Goal: Task Accomplishment & Management: Manage account settings

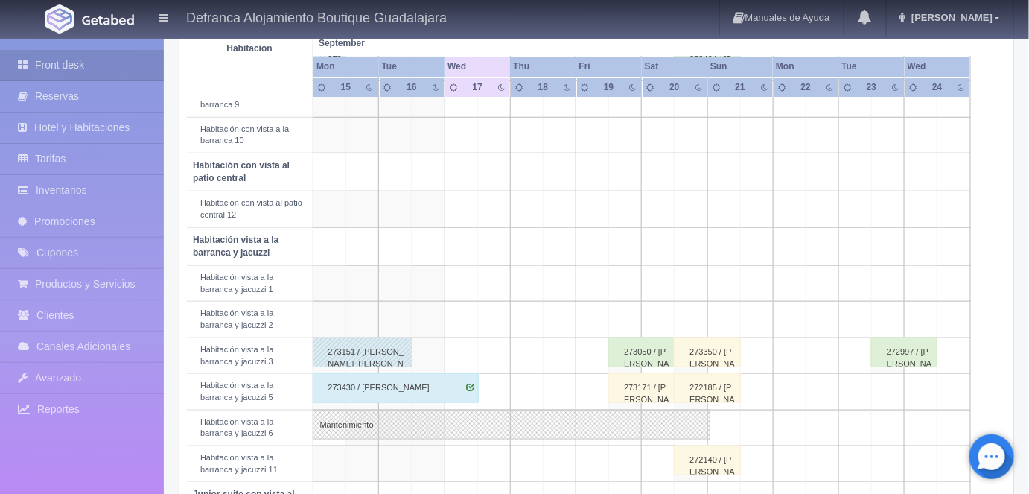
scroll to position [408, 0]
click at [427, 384] on div "273430 / JENNIFER CAMARENA" at bounding box center [396, 386] width 167 height 30
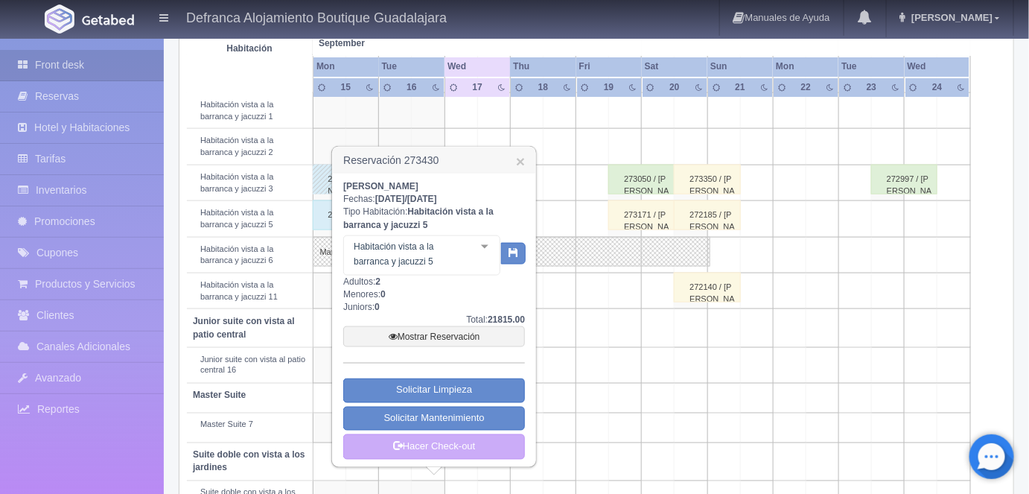
scroll to position [583, 0]
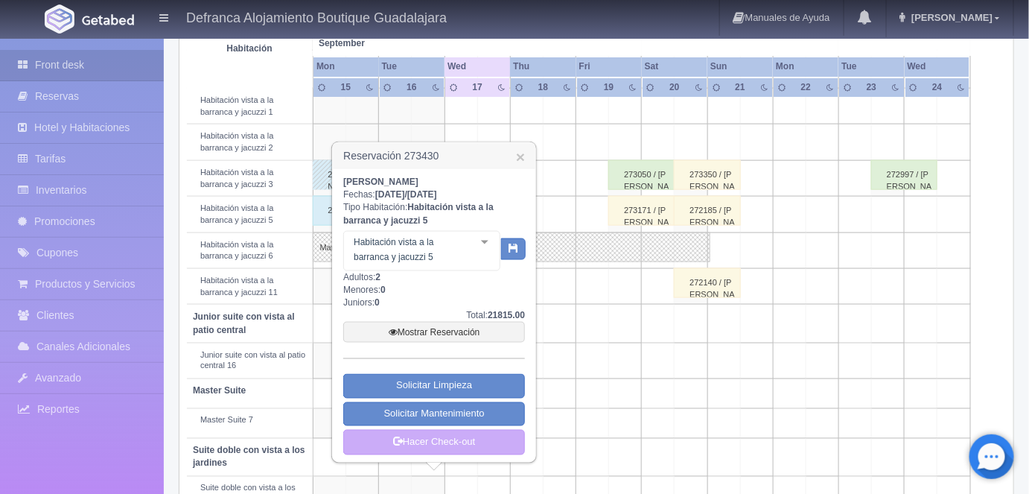
click at [425, 331] on link "Mostrar Reservación" at bounding box center [434, 332] width 182 height 21
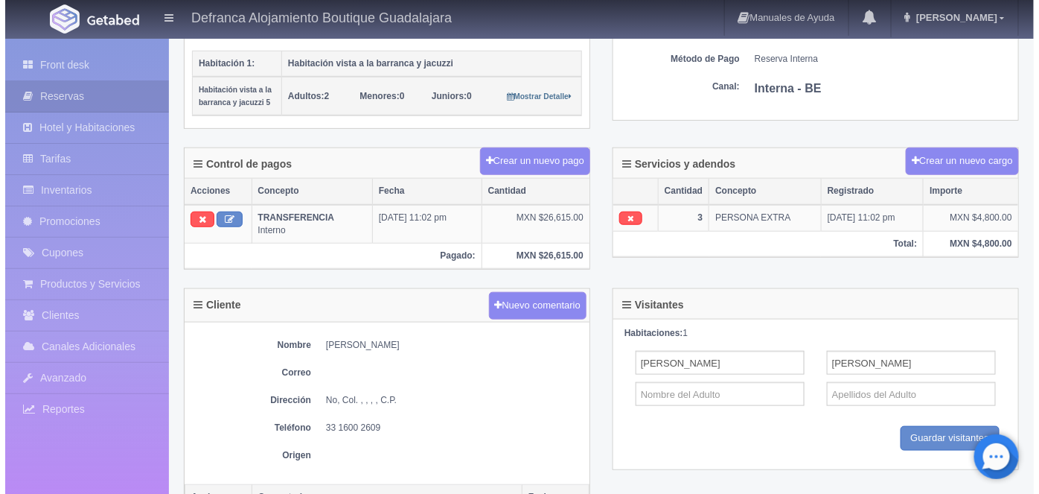
scroll to position [331, 0]
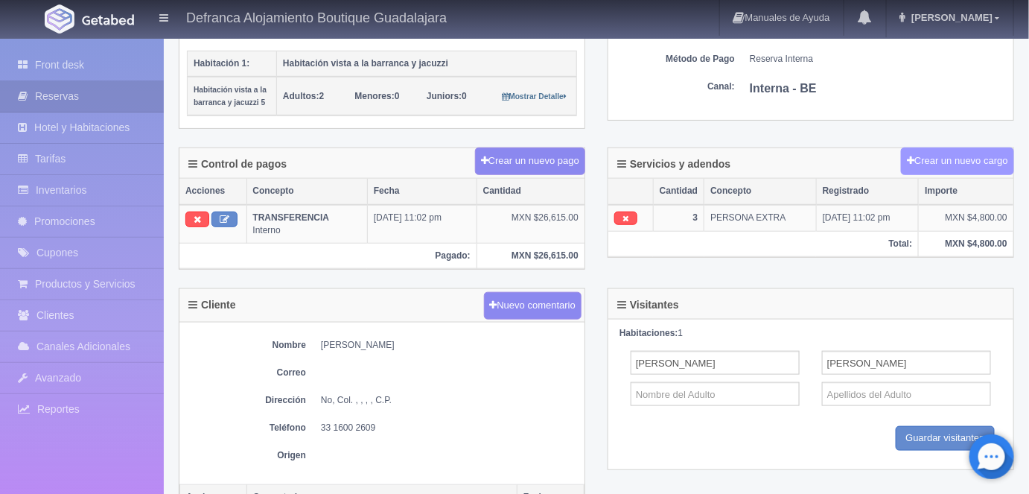
click at [941, 156] on button "Crear un nuevo cargo" at bounding box center [957, 161] width 113 height 28
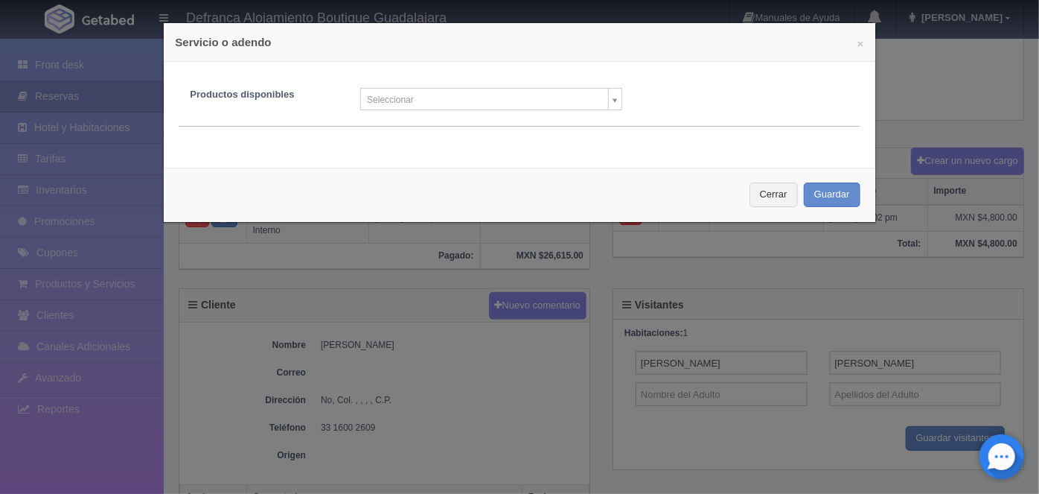
click at [611, 104] on body "[PERSON_NAME] Alojamiento Boutique Guadalajara Manuales de Ayuda Actualizacione…" at bounding box center [519, 217] width 1039 height 1022
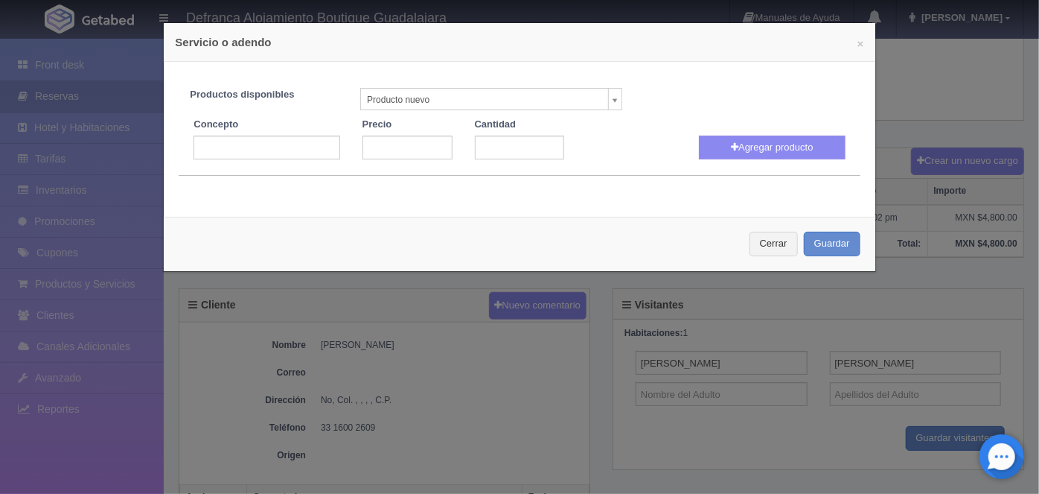
select select "0"
type input "1"
click at [212, 144] on input "text" at bounding box center [267, 148] width 146 height 24
type input "Masaje Holístico"
click at [375, 148] on input "number" at bounding box center [408, 148] width 90 height 24
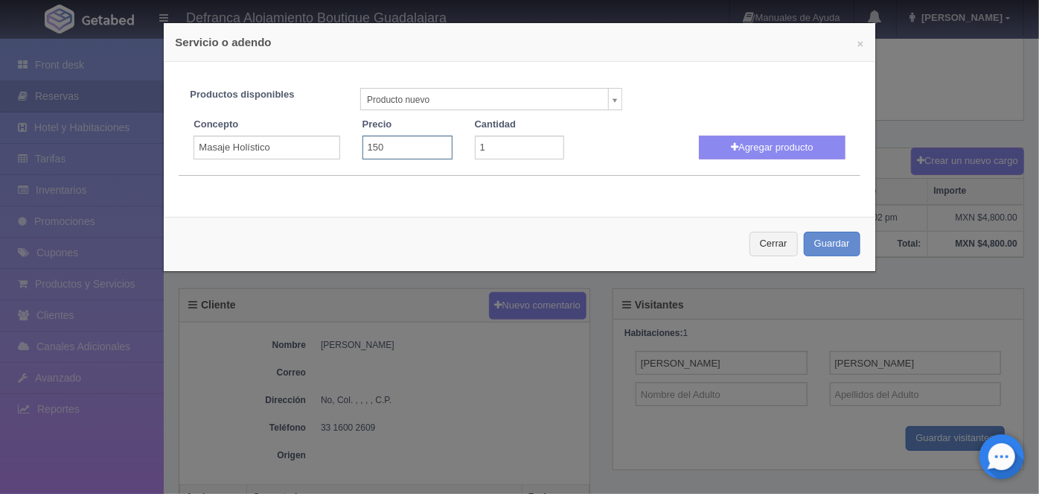
type input "1500"
click at [745, 147] on button "Agregar producto" at bounding box center [772, 148] width 146 height 24
select select
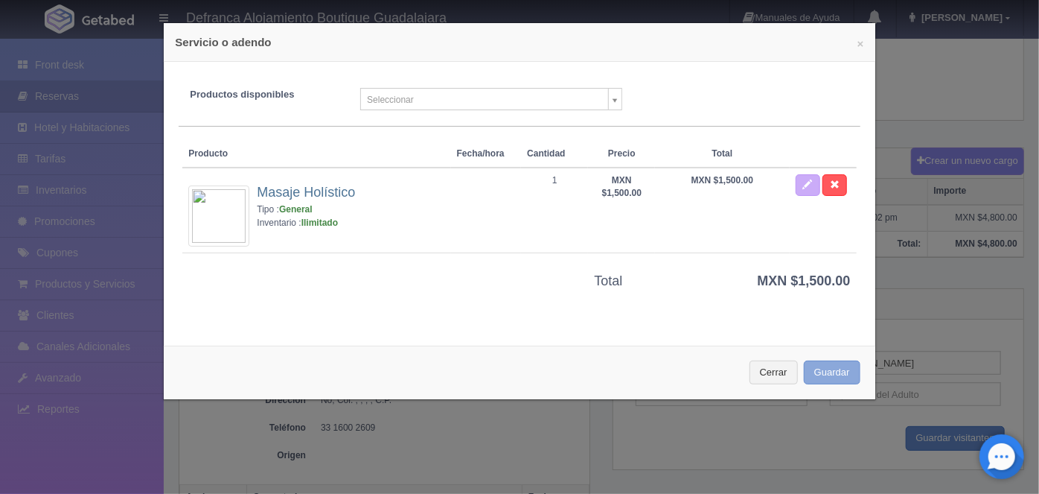
click at [827, 371] on button "Guardar" at bounding box center [832, 372] width 57 height 25
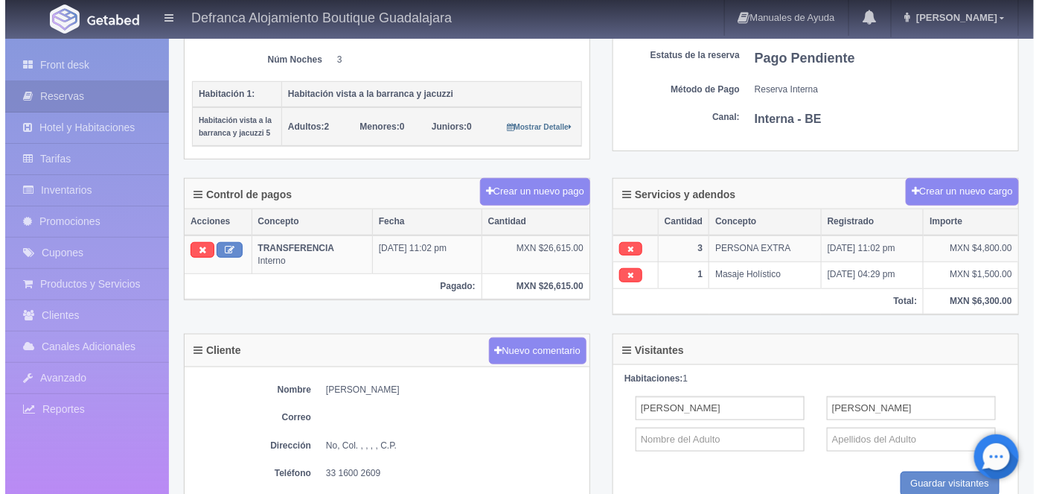
scroll to position [300, 0]
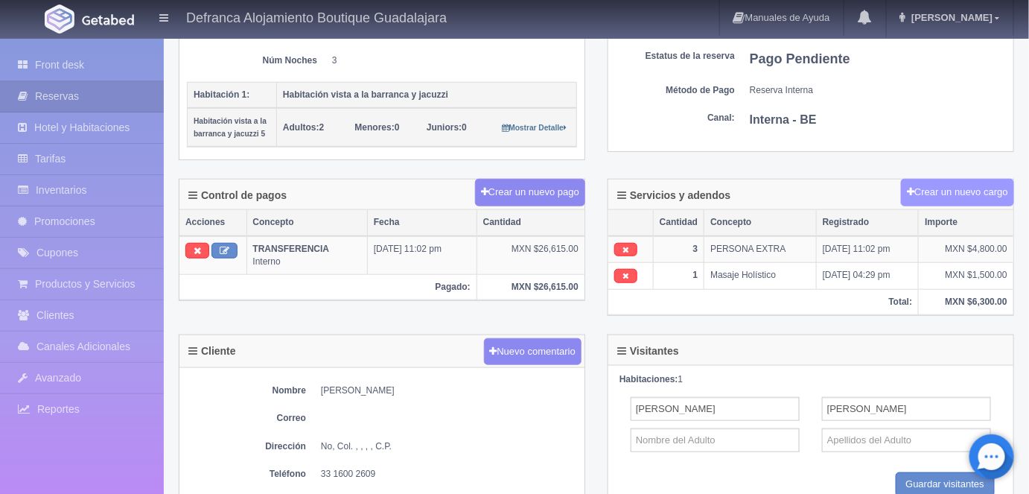
click at [943, 183] on button "Crear un nuevo cargo" at bounding box center [957, 193] width 113 height 28
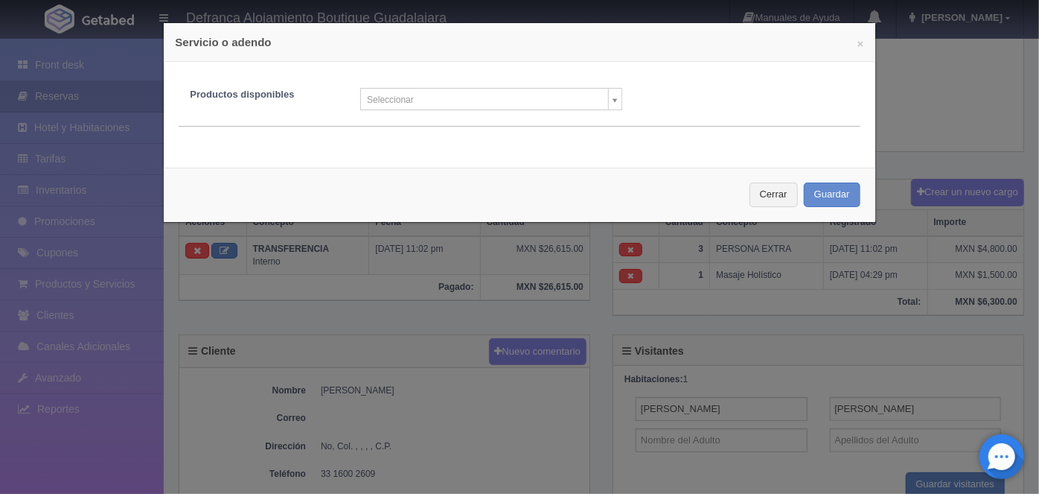
click at [609, 101] on body "[PERSON_NAME] Alojamiento Boutique Guadalajara Manuales de Ayuda Actualizacione…" at bounding box center [519, 255] width 1039 height 1036
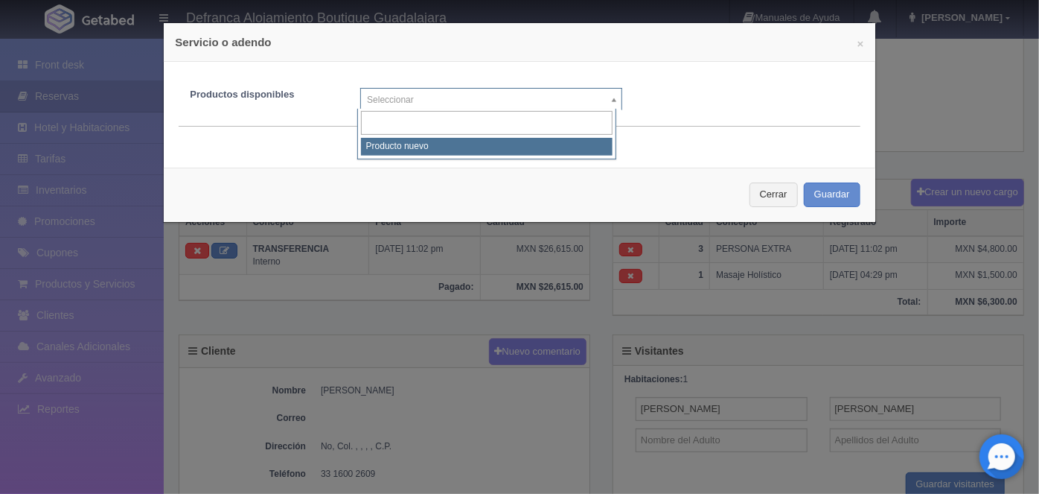
select select "0"
type input "1"
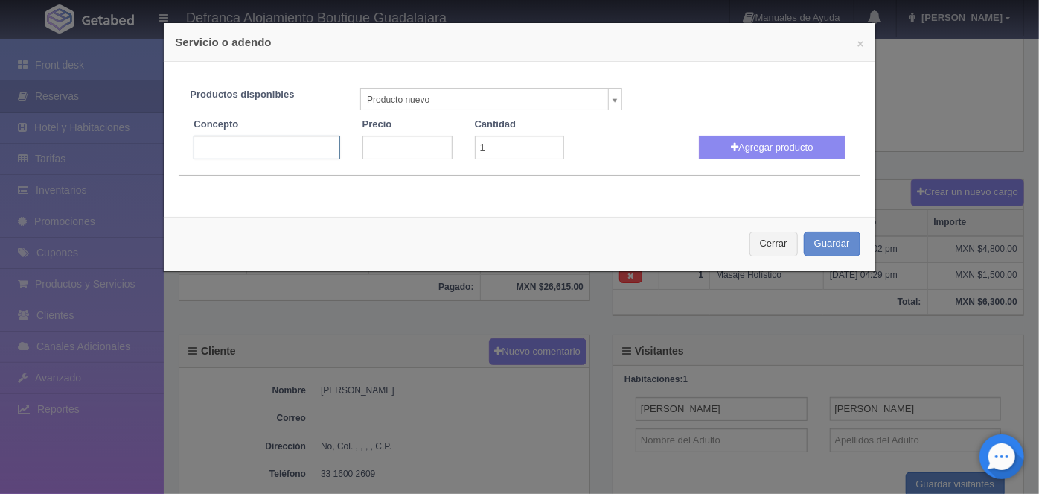
click at [203, 144] on input "text" at bounding box center [267, 148] width 146 height 24
type input "Exfoliante de Café"
click at [383, 144] on input "number" at bounding box center [408, 148] width 90 height 24
type input "1100"
click at [745, 150] on button "Agregar producto" at bounding box center [772, 148] width 146 height 24
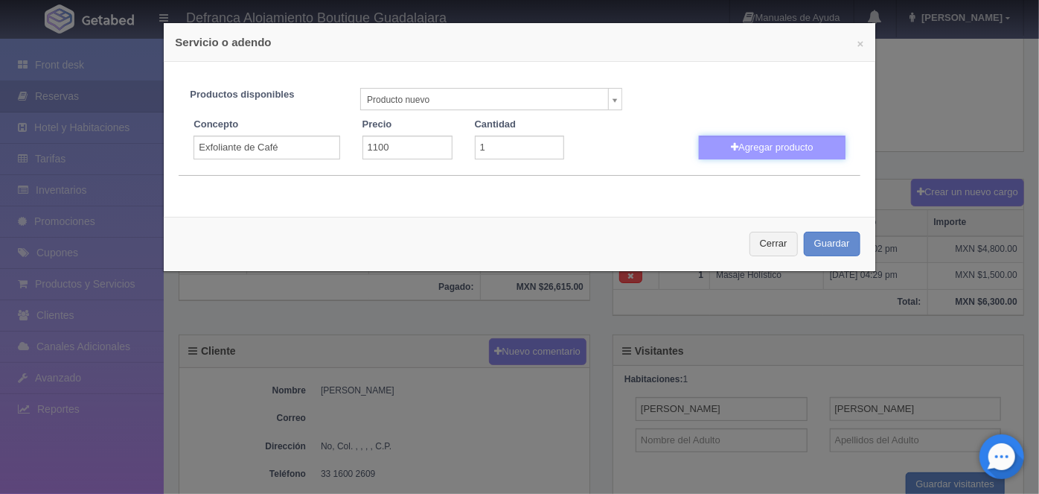
select select
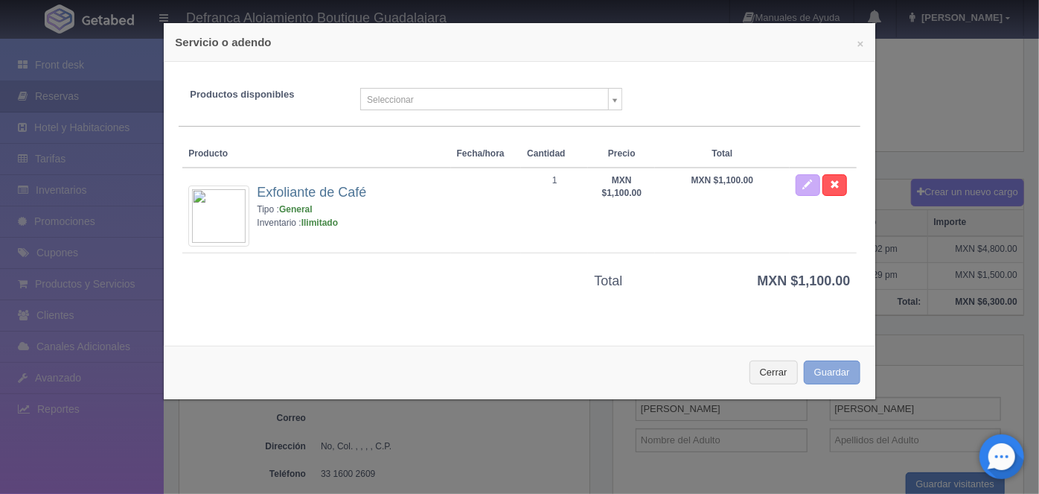
click at [837, 377] on button "Guardar" at bounding box center [832, 372] width 57 height 25
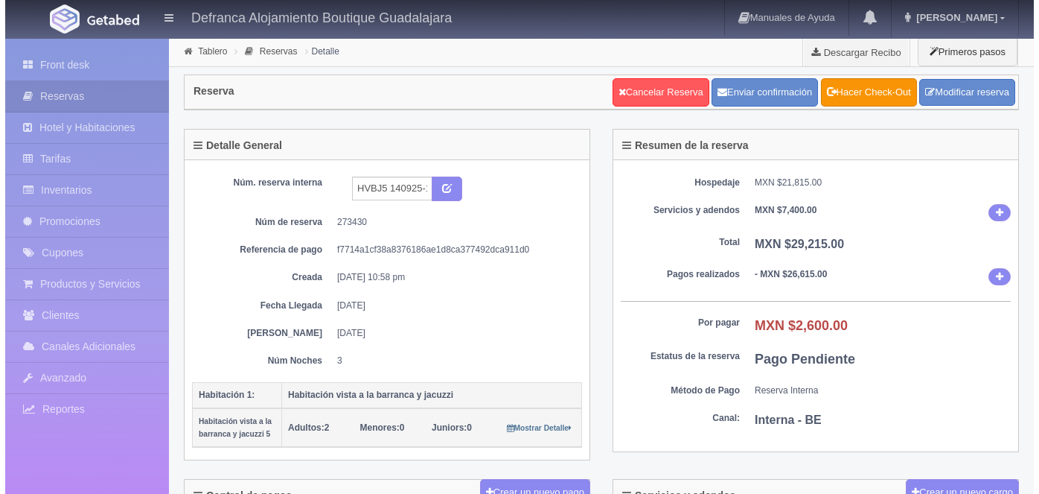
scroll to position [299, 0]
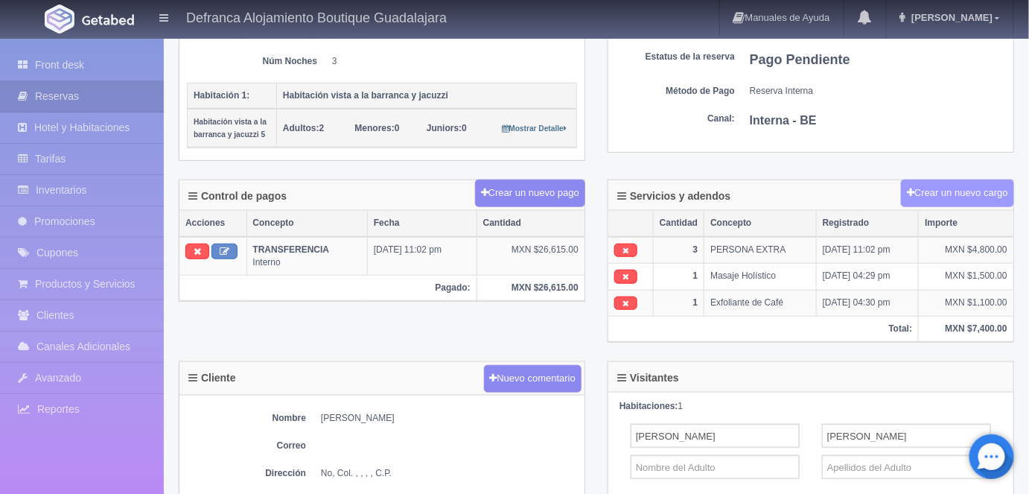
click at [940, 191] on button "Crear un nuevo cargo" at bounding box center [957, 193] width 113 height 28
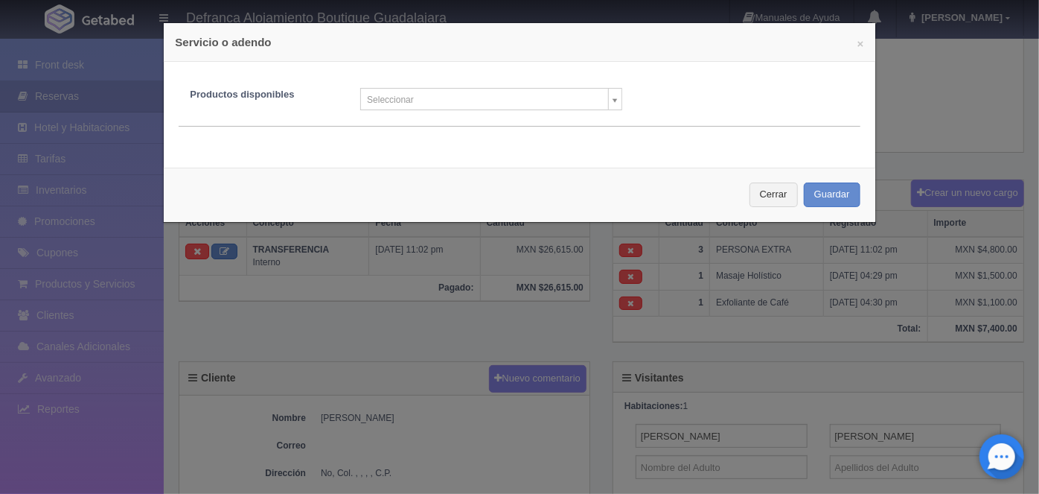
click at [606, 101] on body "[PERSON_NAME] Alojamiento Boutique Guadalajara Manuales de Ayuda Actualizacione…" at bounding box center [519, 269] width 1039 height 1062
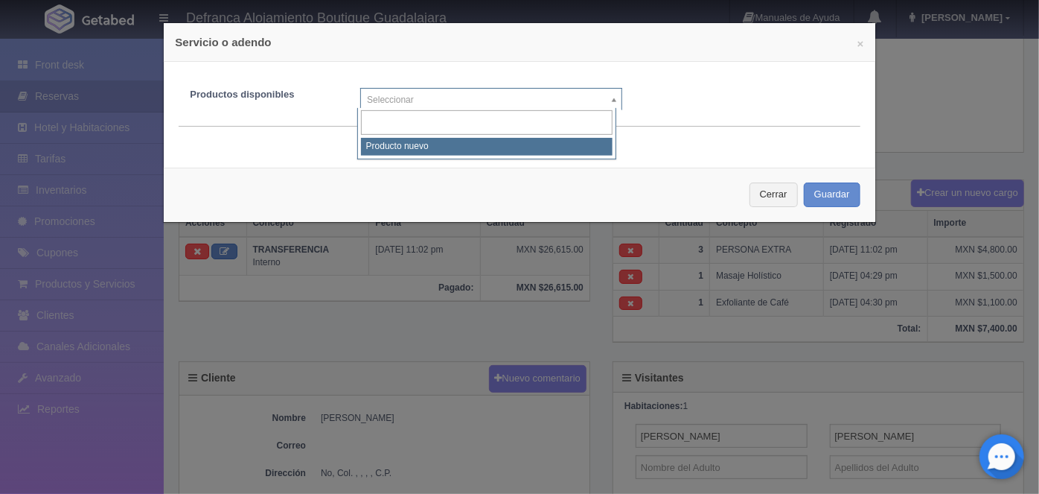
select select "0"
type input "1"
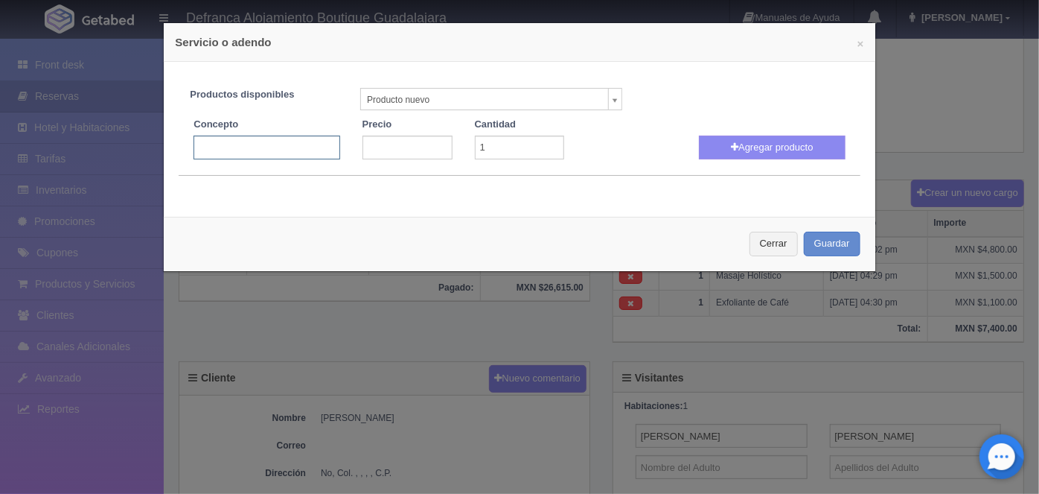
click at [200, 145] on input "text" at bounding box center [267, 148] width 146 height 24
type input "Envolvente Balines Borech"
click at [378, 149] on input "number" at bounding box center [408, 148] width 90 height 24
type input "1700"
click at [753, 150] on button "Agregar producto" at bounding box center [772, 148] width 146 height 24
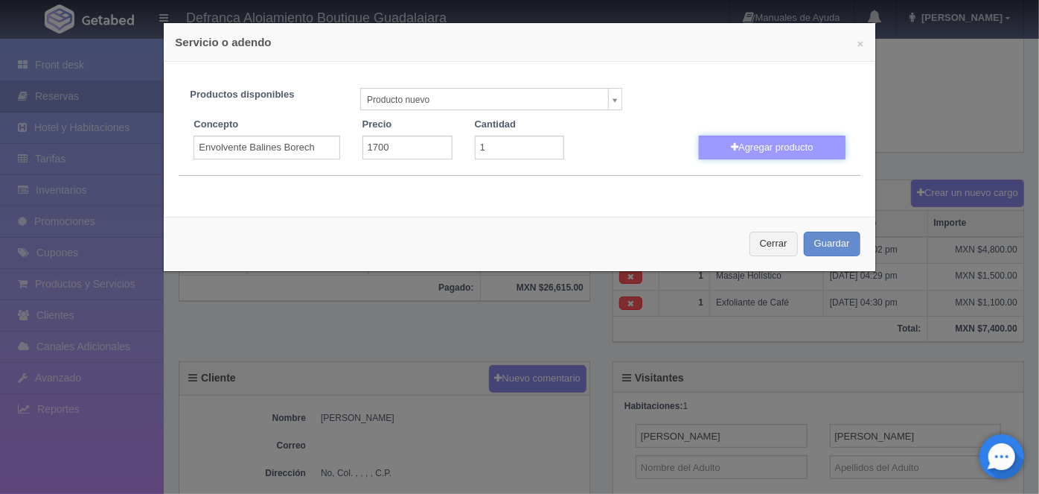
select select
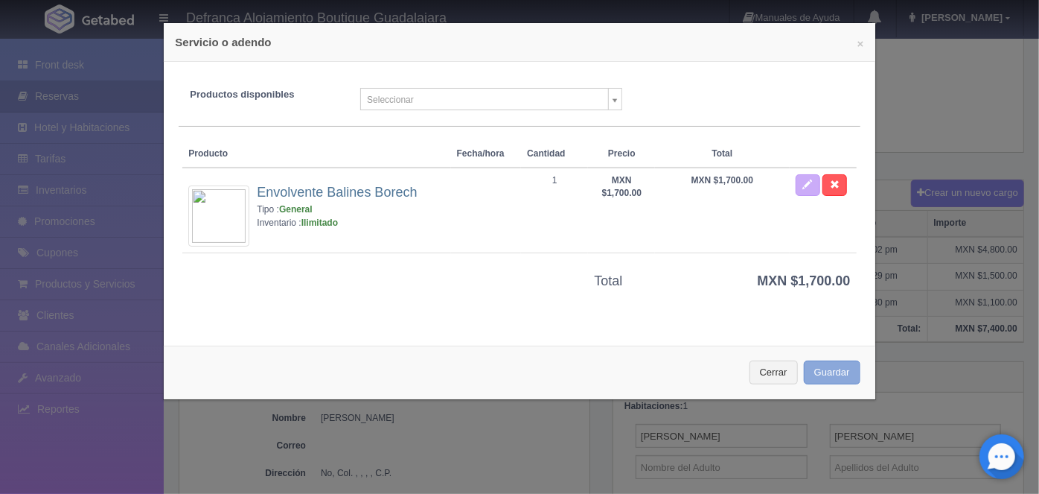
click at [822, 370] on button "Guardar" at bounding box center [832, 372] width 57 height 25
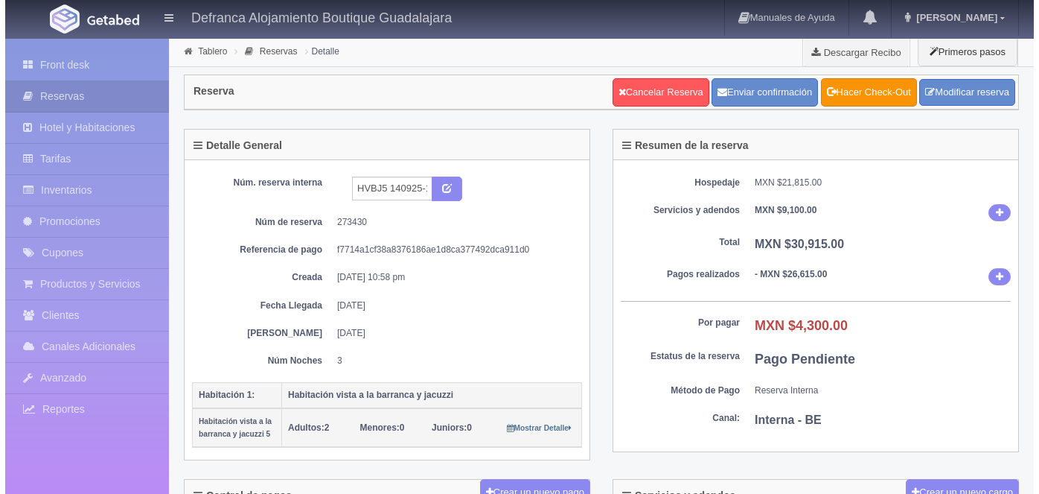
scroll to position [298, 0]
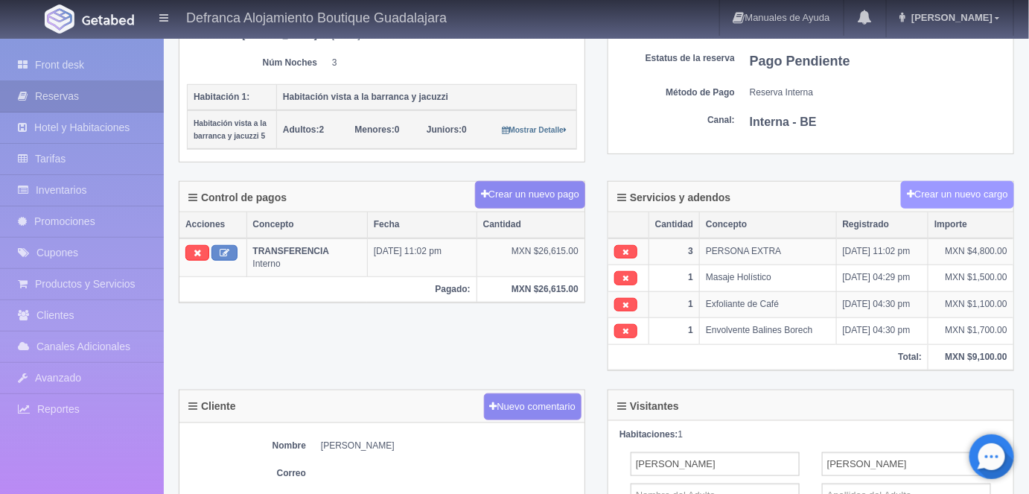
click at [945, 191] on button "Crear un nuevo cargo" at bounding box center [957, 195] width 113 height 28
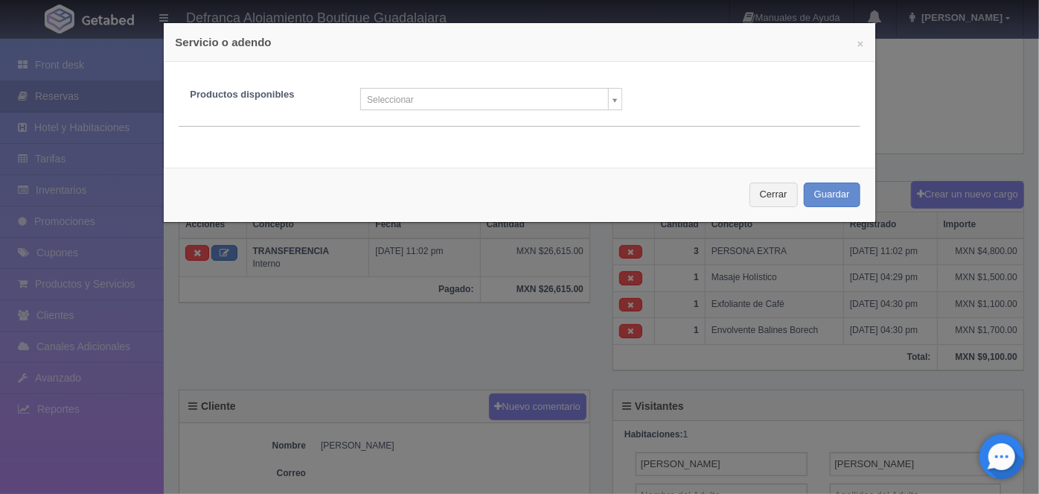
click at [608, 106] on body "Defranca Alojamiento Boutique Guadalajara Manuales de Ayuda Actualizaciones rec…" at bounding box center [519, 283] width 1039 height 1088
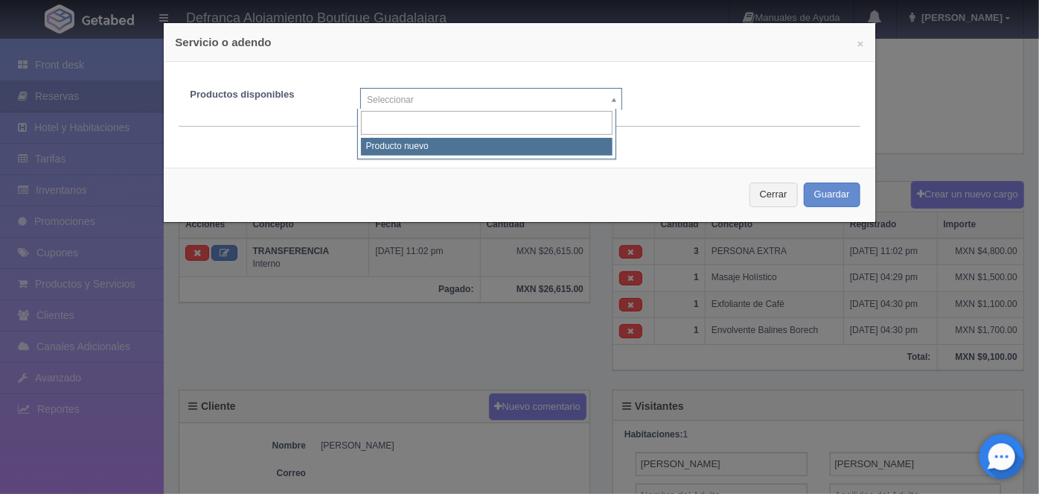
select select "0"
type input "1"
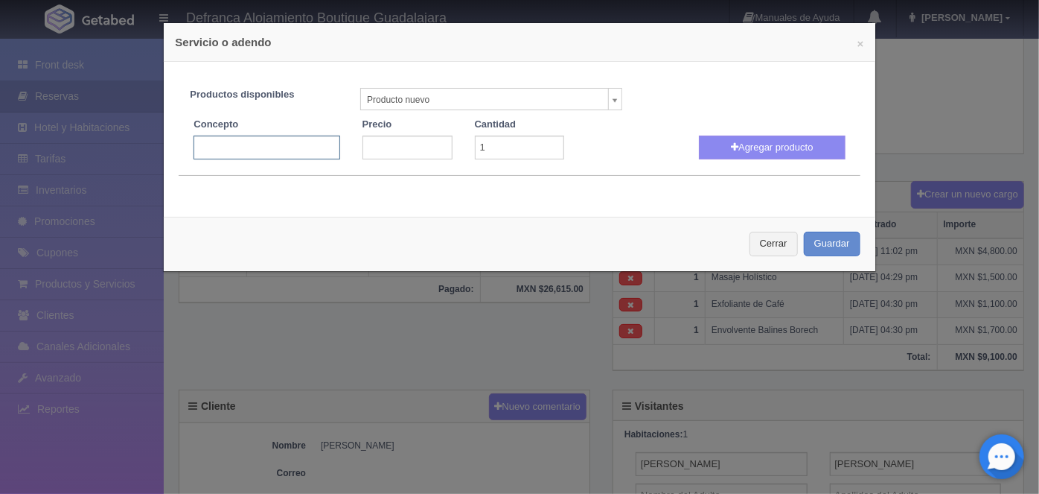
click at [208, 147] on input "text" at bounding box center [267, 148] width 146 height 24
type input "m"
type input "Masaje Piedras de Obsidiana"
click at [374, 141] on input "number" at bounding box center [408, 148] width 90 height 24
type input "1700"
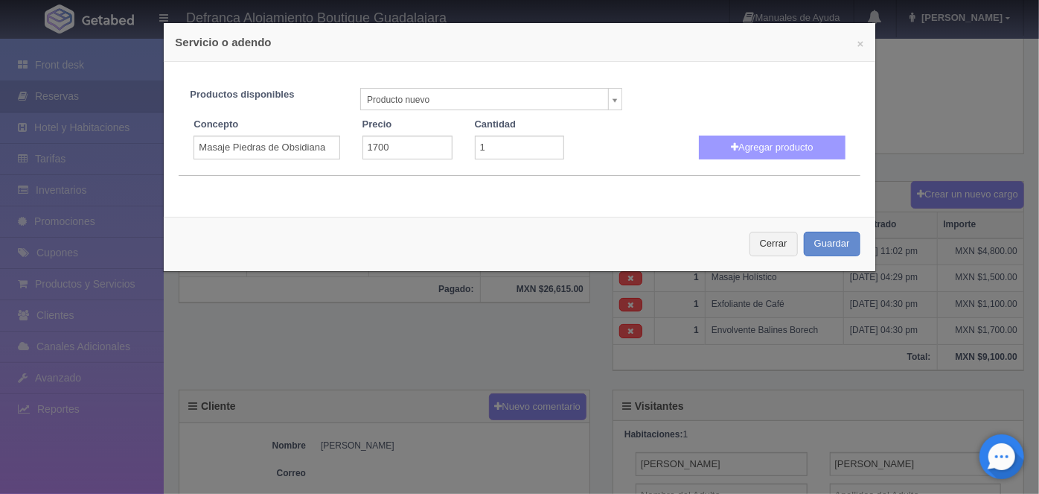
click at [742, 147] on button "Agregar producto" at bounding box center [772, 148] width 146 height 24
select select
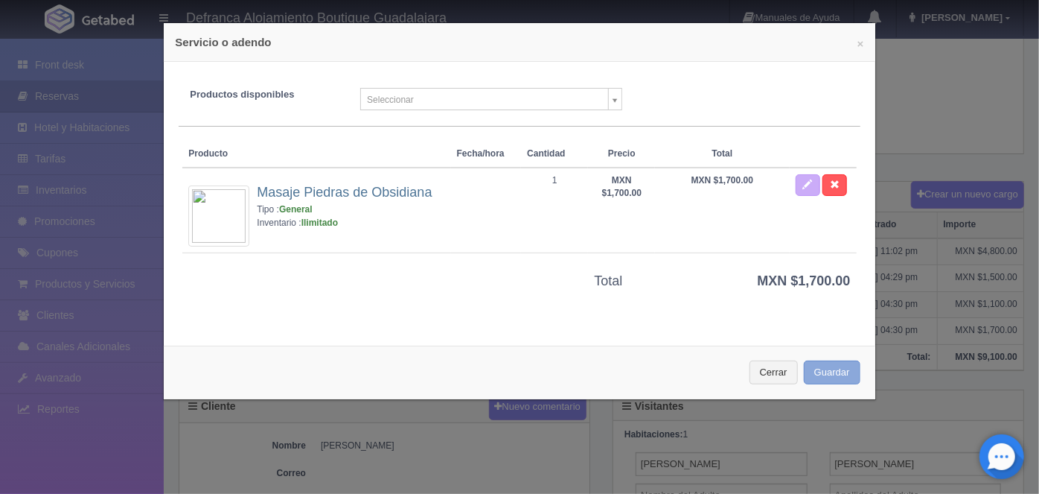
click at [817, 372] on button "Guardar" at bounding box center [832, 372] width 57 height 25
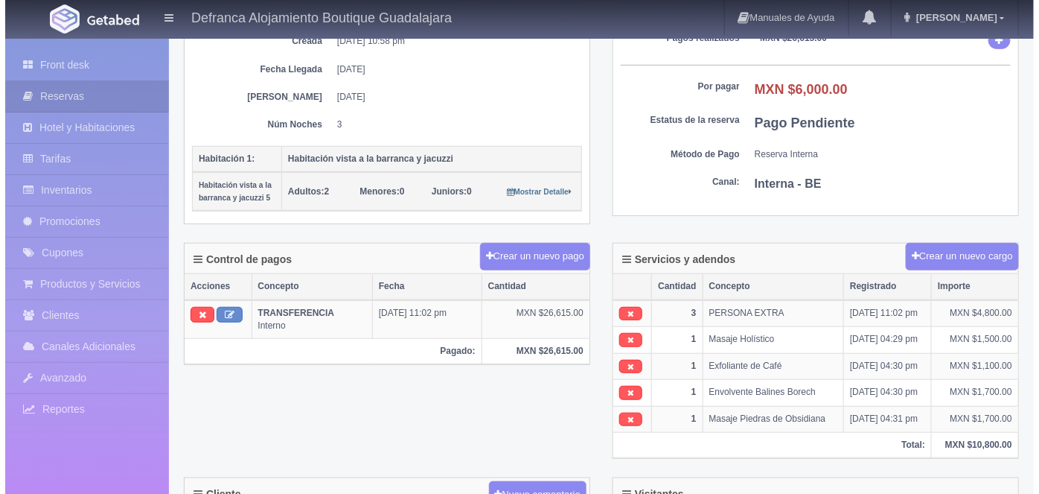
scroll to position [237, 0]
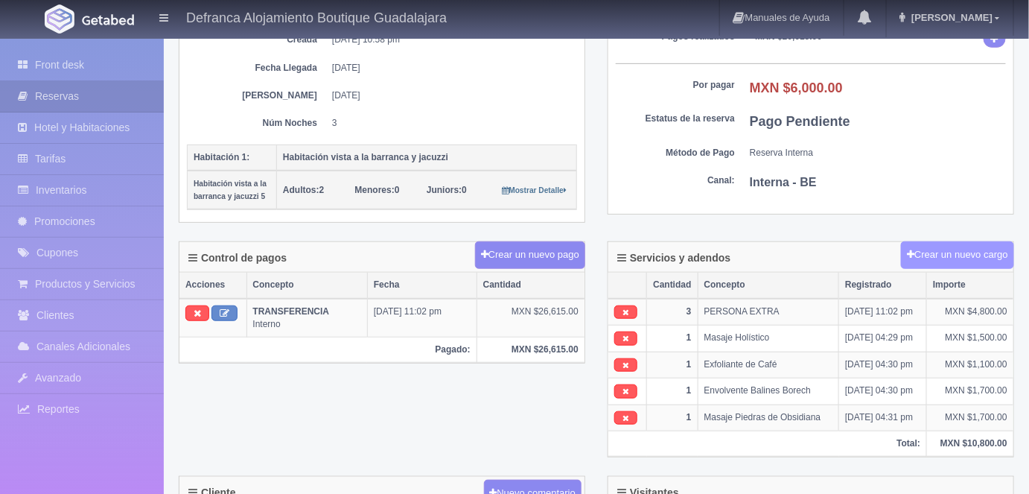
click at [934, 258] on button "Crear un nuevo cargo" at bounding box center [957, 255] width 113 height 28
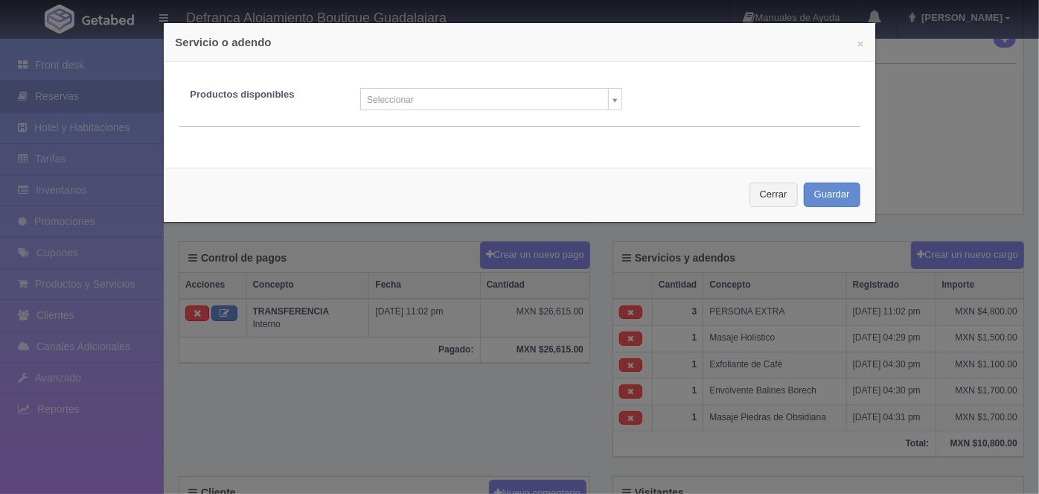
click at [606, 106] on body "Defranca Alojamiento Boutique Guadalajara Manuales de Ayuda Actualizaciones rec…" at bounding box center [519, 357] width 1039 height 1114
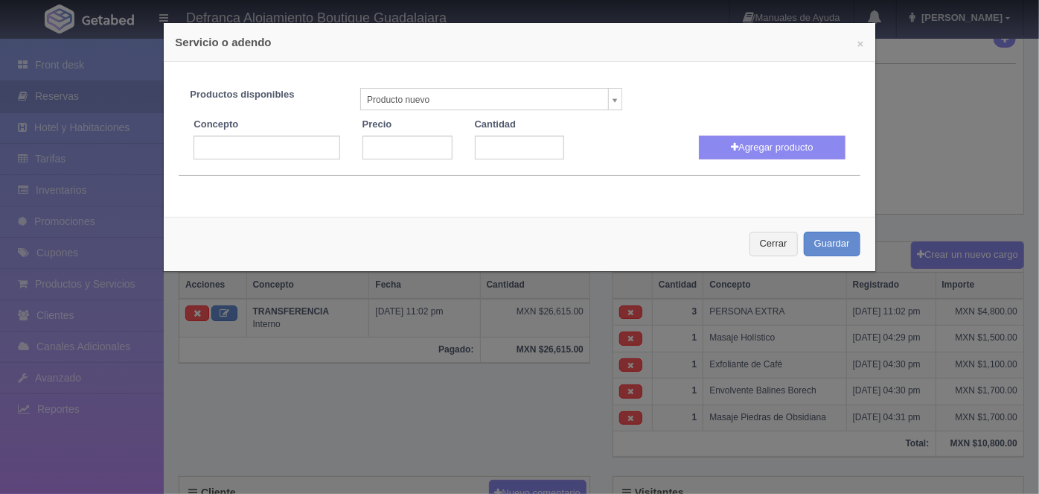
select select "0"
type input "1"
click at [205, 150] on input "text" at bounding box center [267, 148] width 146 height 24
type input "Masaje Relajante Aroma Terapéutico de 80 min."
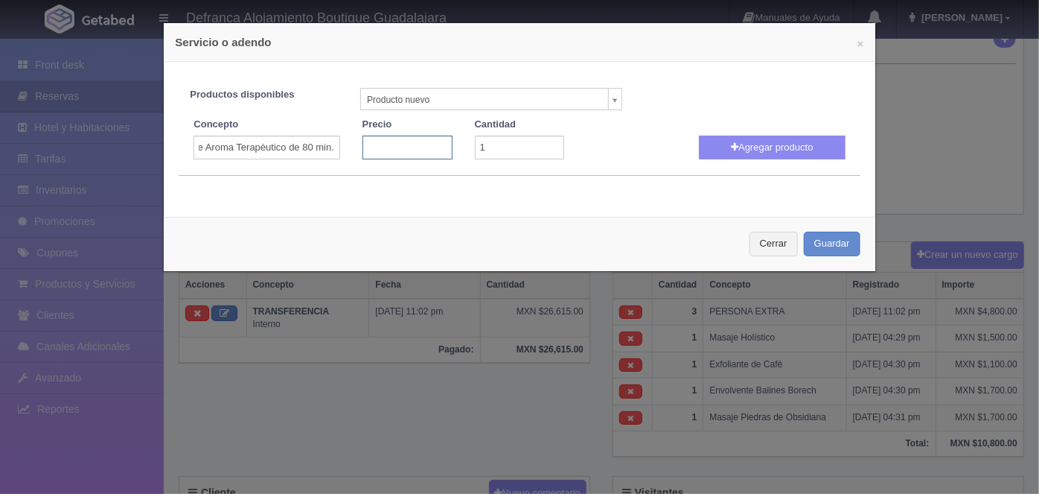
click at [392, 150] on input "number" at bounding box center [408, 148] width 90 height 24
type input "1500"
click at [740, 136] on button "Agregar producto" at bounding box center [772, 148] width 146 height 24
select select
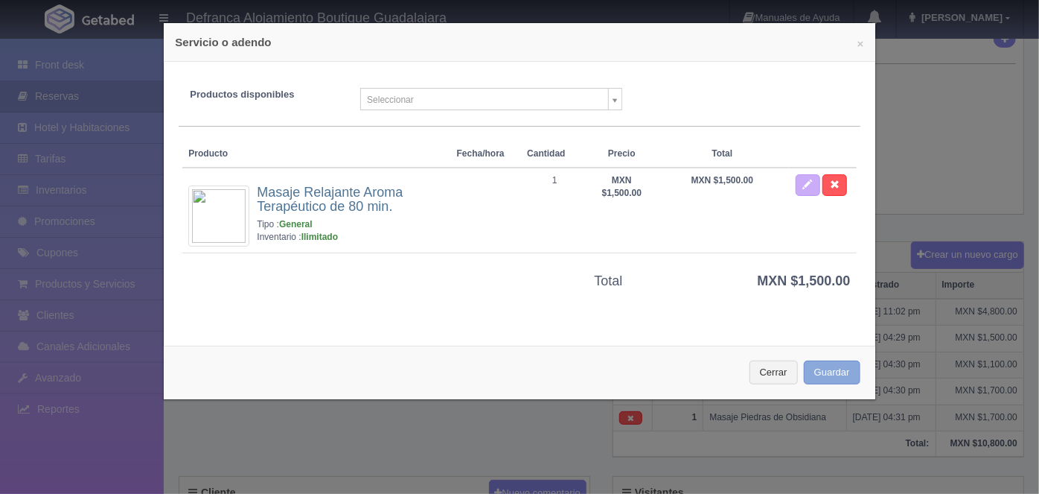
click at [820, 372] on button "Guardar" at bounding box center [832, 372] width 57 height 25
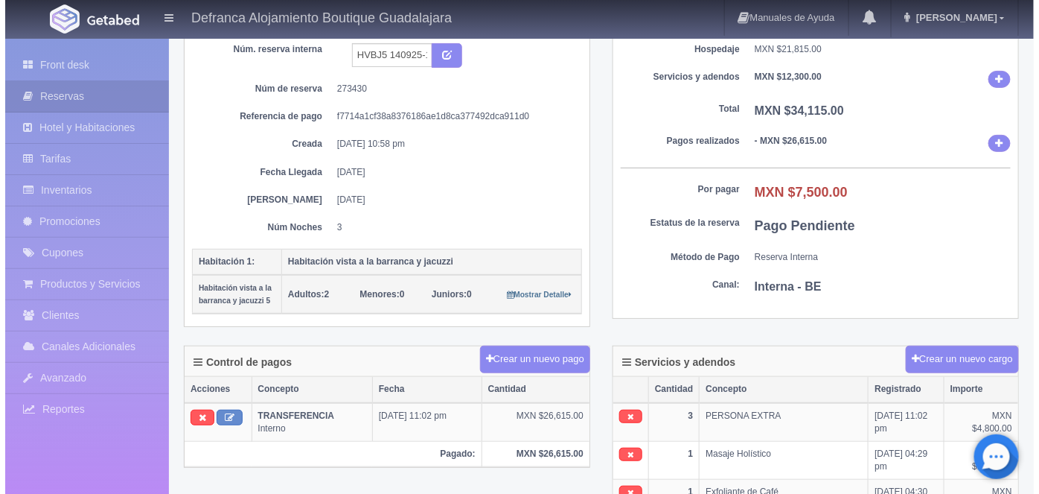
scroll to position [138, 0]
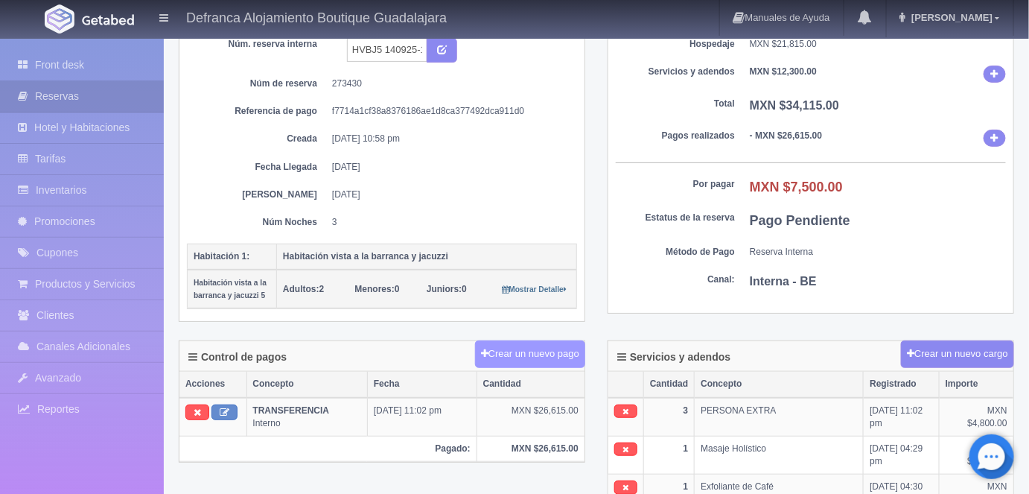
click at [534, 347] on button "Crear un nuevo pago" at bounding box center [530, 354] width 110 height 28
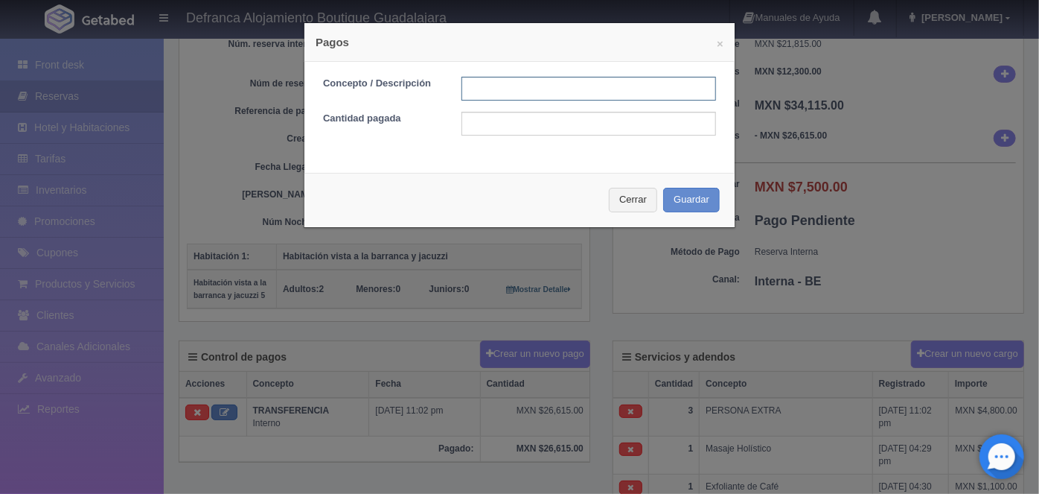
click at [468, 88] on input "text" at bounding box center [589, 89] width 255 height 24
type input "MASAJES PAGO CON EFECTIVO"
click at [474, 124] on input "text" at bounding box center [589, 124] width 255 height 24
type input "1"
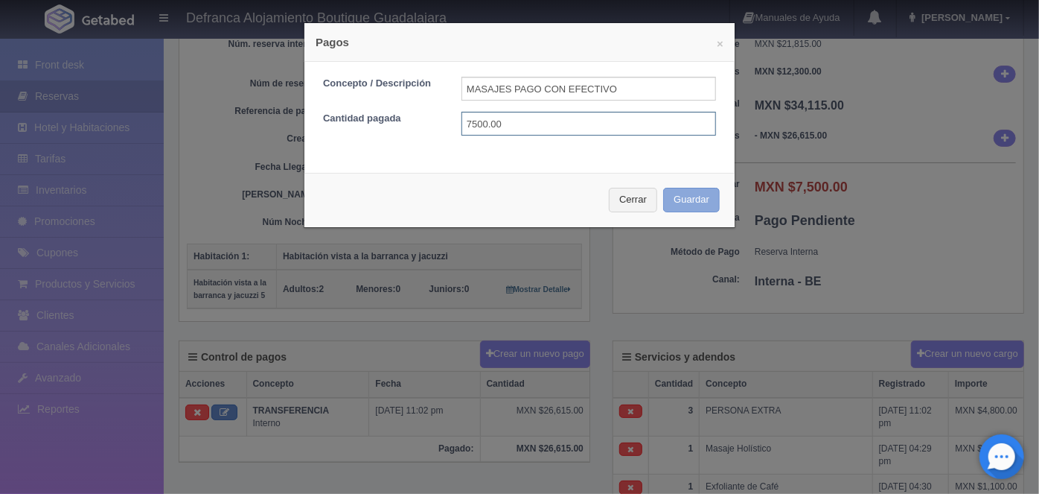
type input "7500.00"
click at [682, 199] on button "Guardar" at bounding box center [691, 200] width 57 height 25
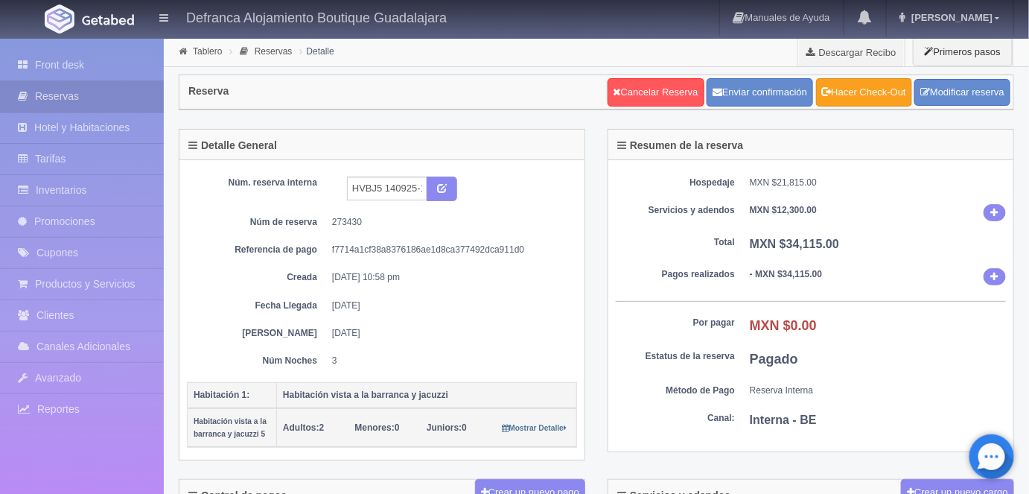
click at [865, 94] on link "Hacer Check-Out" at bounding box center [864, 92] width 96 height 28
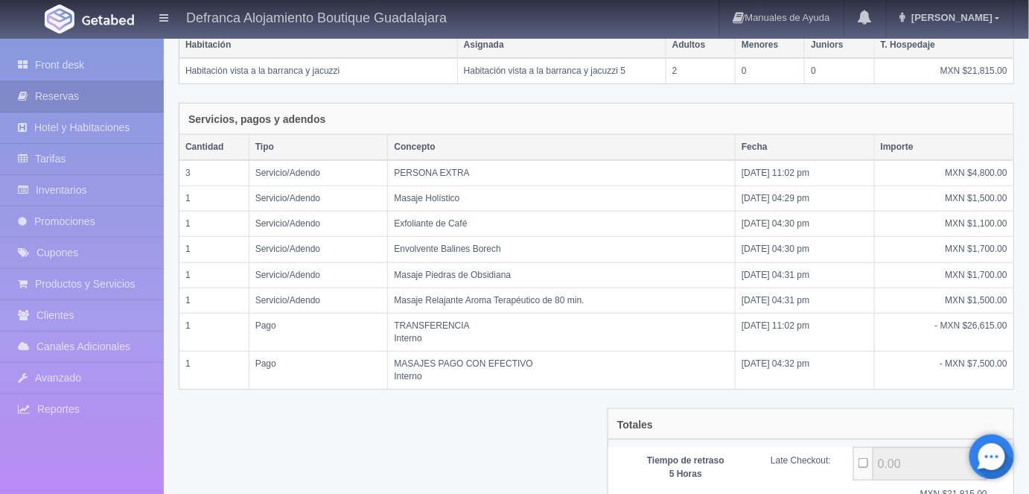
scroll to position [406, 0]
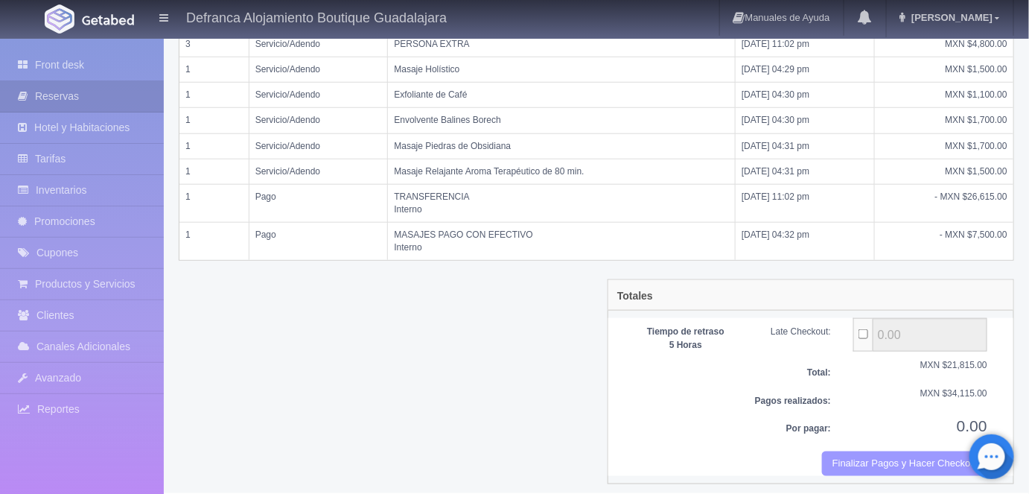
click at [867, 453] on button "Finalizar Pagos y Hacer Checkout" at bounding box center [904, 463] width 165 height 25
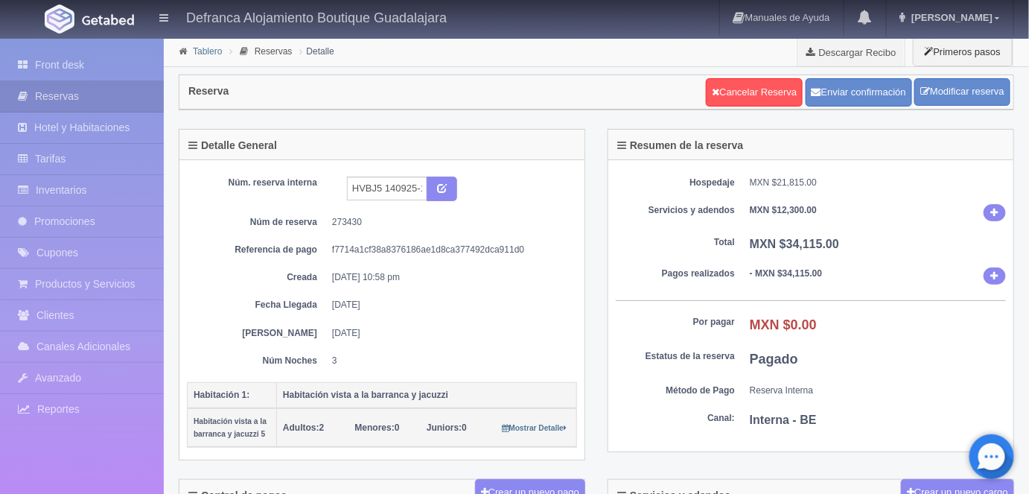
click at [202, 48] on link "Tablero" at bounding box center [207, 51] width 29 height 10
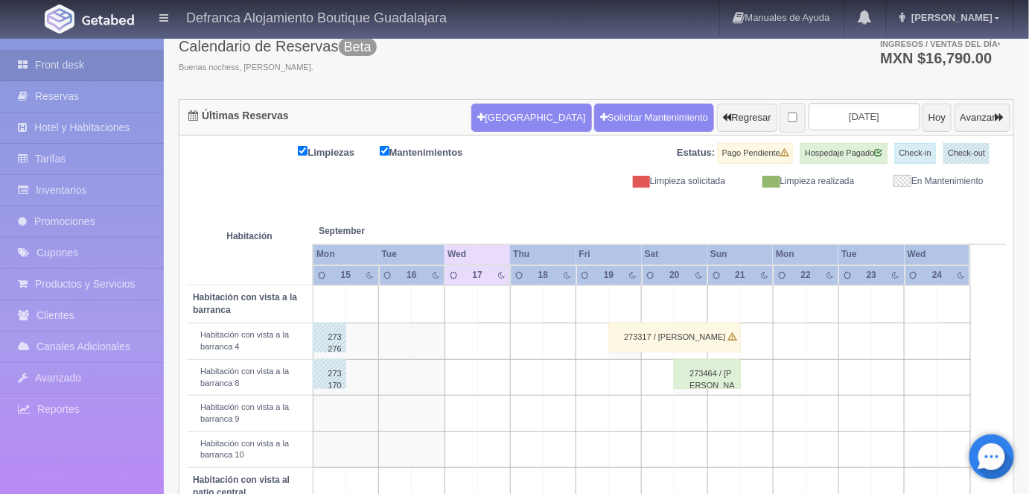
scroll to position [87, 0]
